Goal: Book appointment/travel/reservation

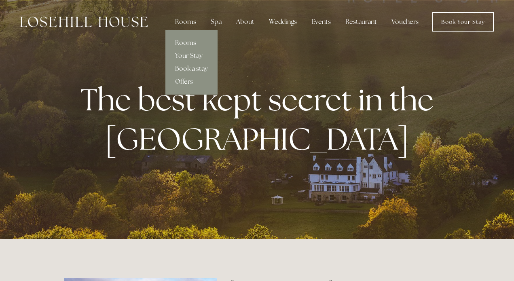
click at [186, 42] on link "Rooms" at bounding box center [191, 42] width 52 height 13
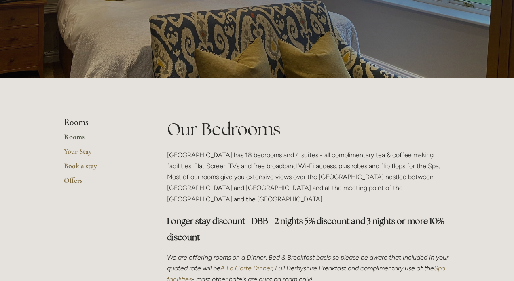
scroll to position [129, 0]
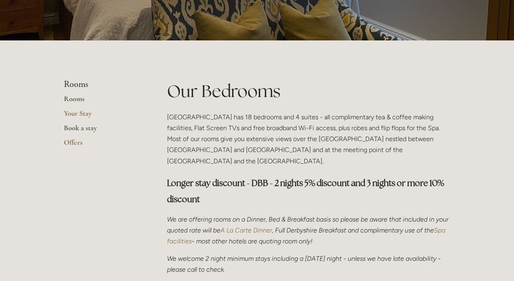
click at [78, 130] on link "Book a stay" at bounding box center [102, 130] width 77 height 15
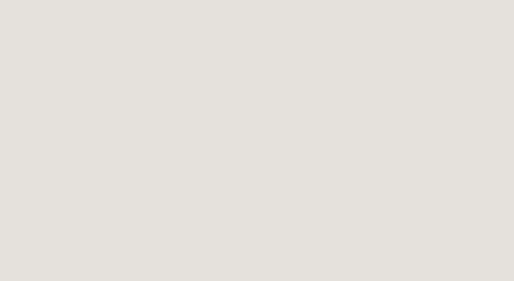
scroll to position [739, 0]
